Goal: Find specific page/section: Find specific page/section

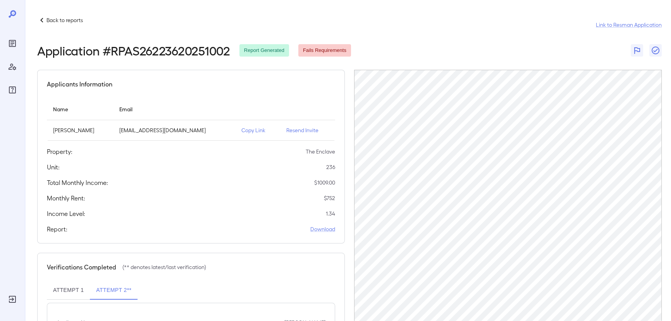
click at [50, 19] on p "Back to reports" at bounding box center [64, 20] width 36 height 8
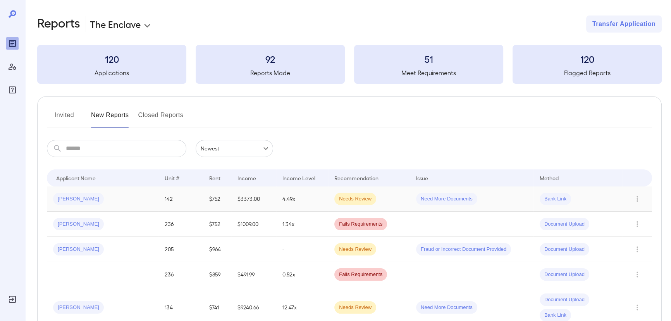
click at [108, 203] on div "[PERSON_NAME]" at bounding box center [102, 199] width 99 height 12
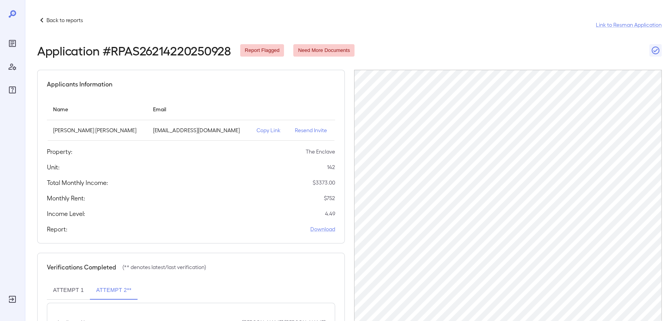
click at [54, 22] on p "Back to reports" at bounding box center [64, 20] width 36 height 8
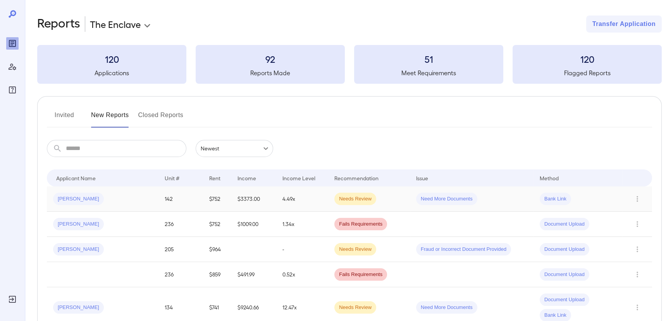
click at [111, 198] on div "[PERSON_NAME]" at bounding box center [102, 199] width 99 height 12
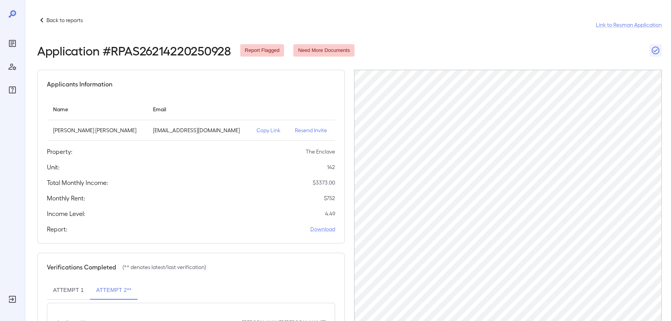
click at [45, 19] on icon at bounding box center [41, 19] width 9 height 9
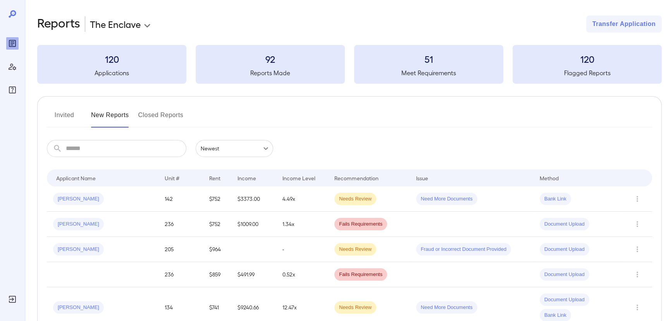
click at [11, 50] on div at bounding box center [12, 66] width 12 height 59
click at [10, 47] on icon "Reports" at bounding box center [12, 43] width 9 height 9
click at [11, 46] on icon "Reports" at bounding box center [12, 43] width 9 height 9
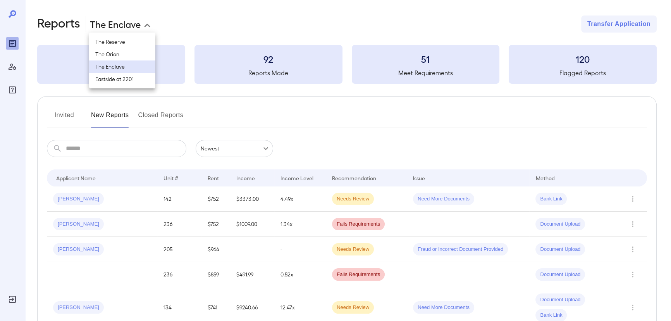
click at [147, 24] on body "**********" at bounding box center [335, 160] width 671 height 321
click at [131, 43] on li "The Reserve" at bounding box center [122, 42] width 66 height 12
type input "**********"
